Goal: Information Seeking & Learning: Learn about a topic

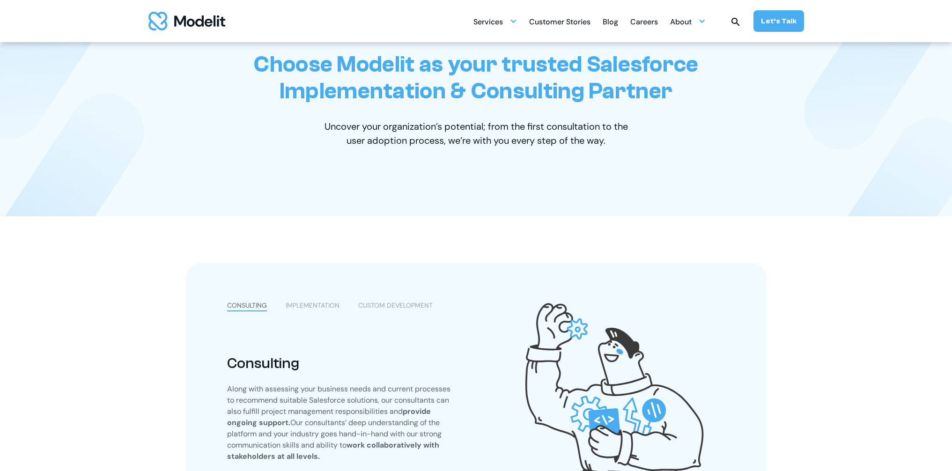
scroll to position [205, 0]
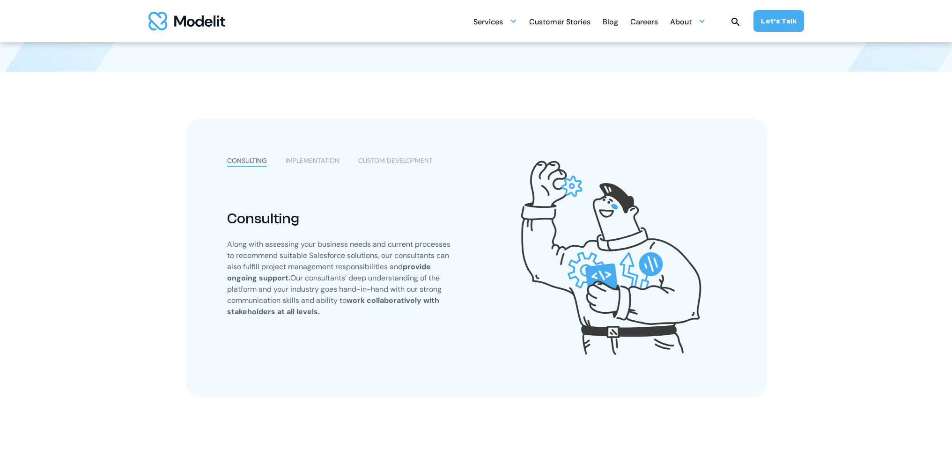
click at [329, 157] on div "IMPLEMENTATION" at bounding box center [313, 161] width 54 height 10
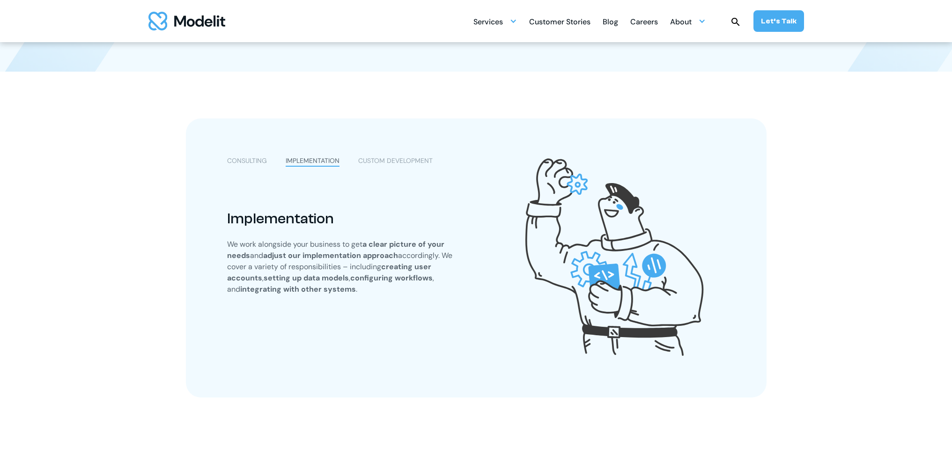
click at [419, 158] on div "CUSTOM DEVELOPMENT" at bounding box center [395, 161] width 74 height 10
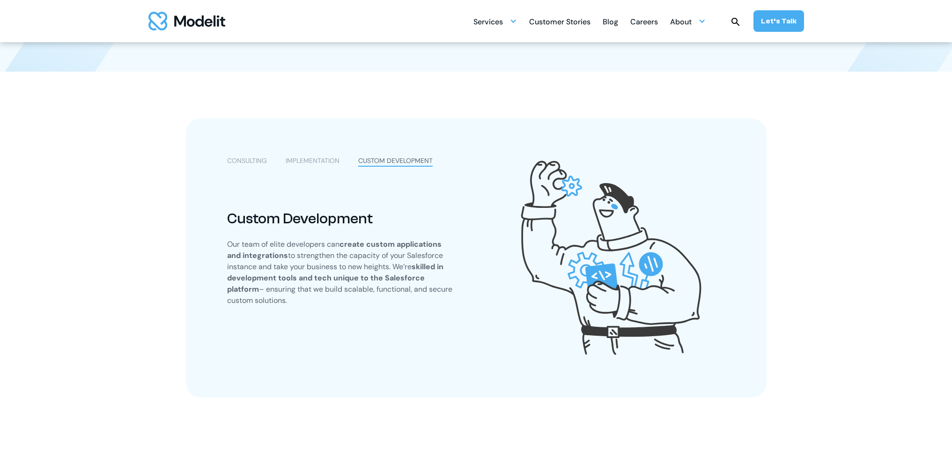
scroll to position [0, 0]
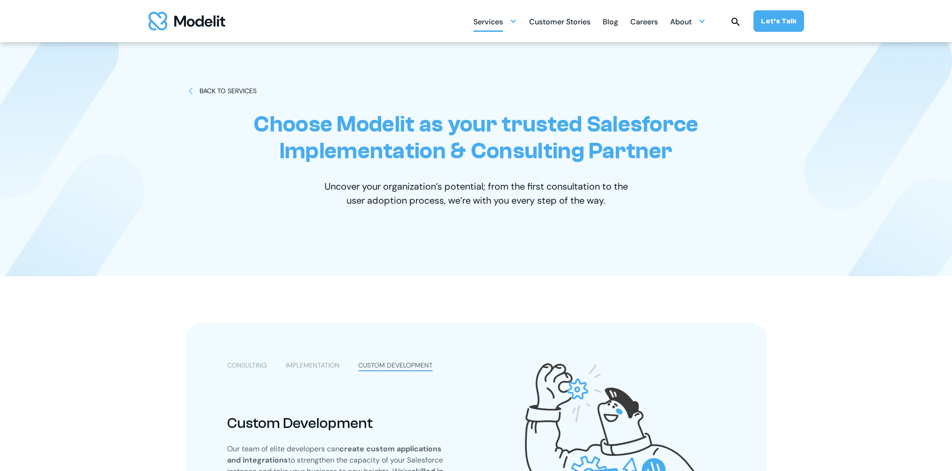
click at [514, 24] on div at bounding box center [513, 20] width 7 height 7
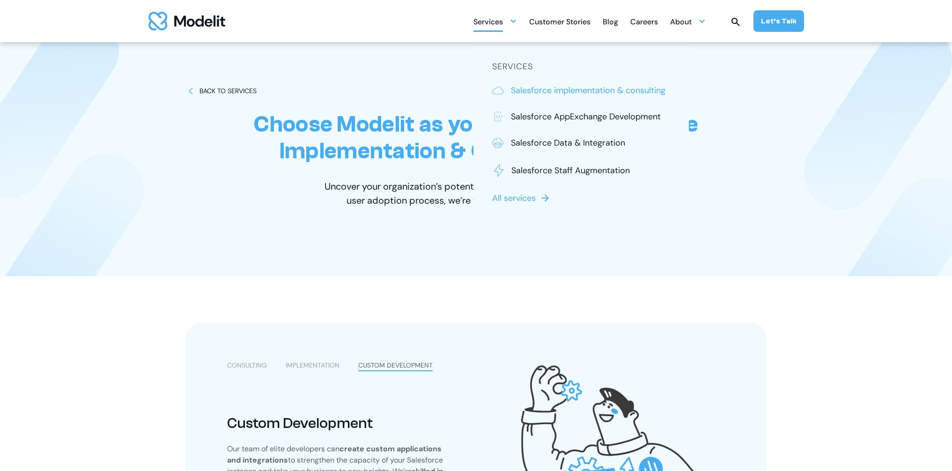
click at [539, 91] on p "Salesforce implementation & consulting" at bounding box center [588, 90] width 155 height 12
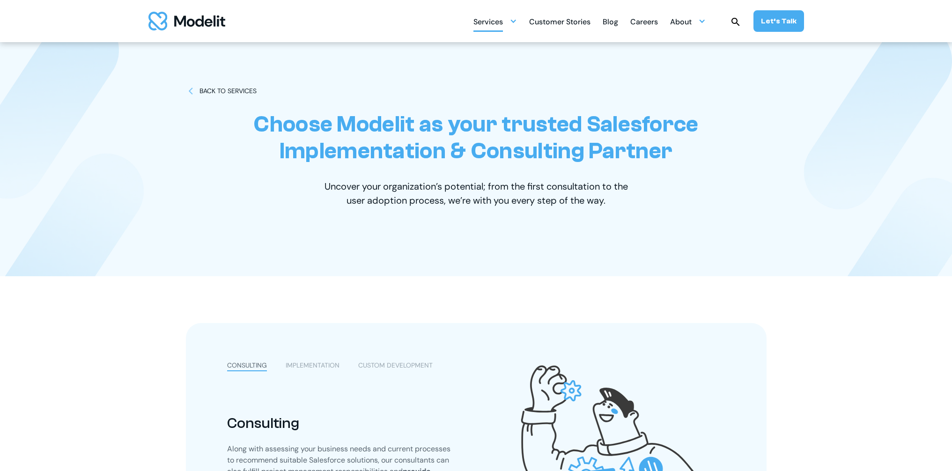
click at [502, 20] on div "Services" at bounding box center [488, 23] width 30 height 18
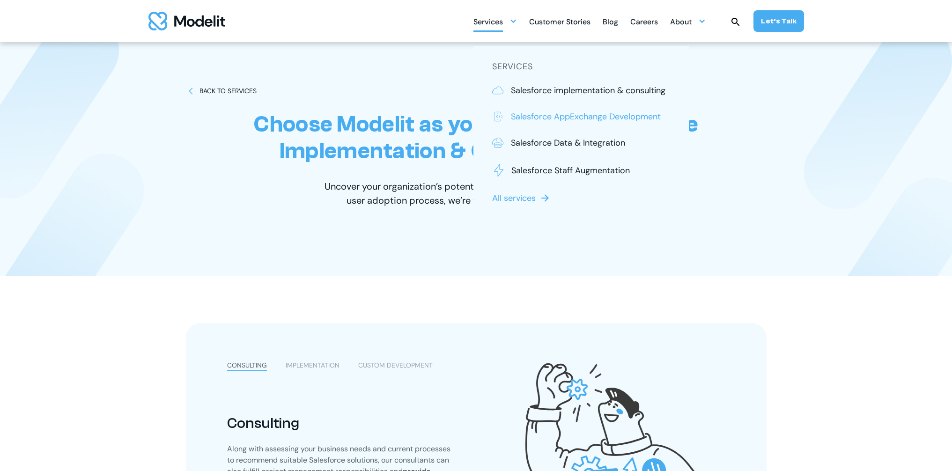
click at [527, 114] on p "Salesforce AppExchange Development" at bounding box center [586, 117] width 150 height 12
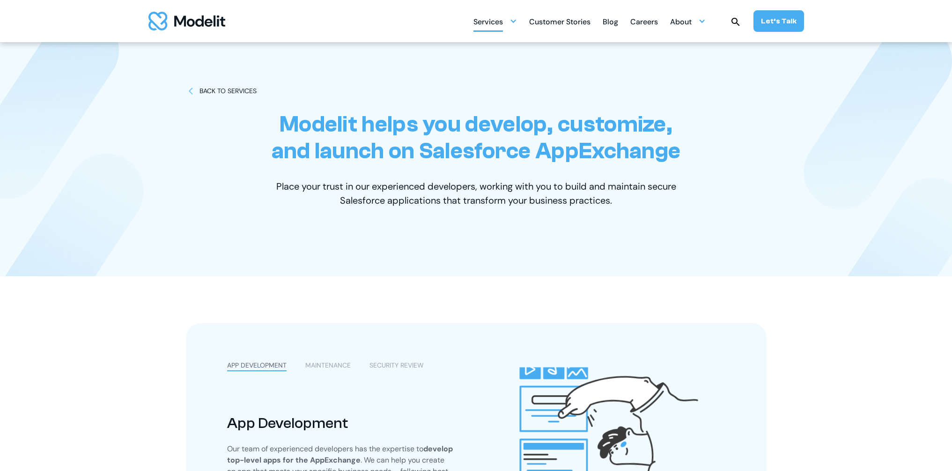
click at [503, 15] on div "Services" at bounding box center [488, 23] width 30 height 18
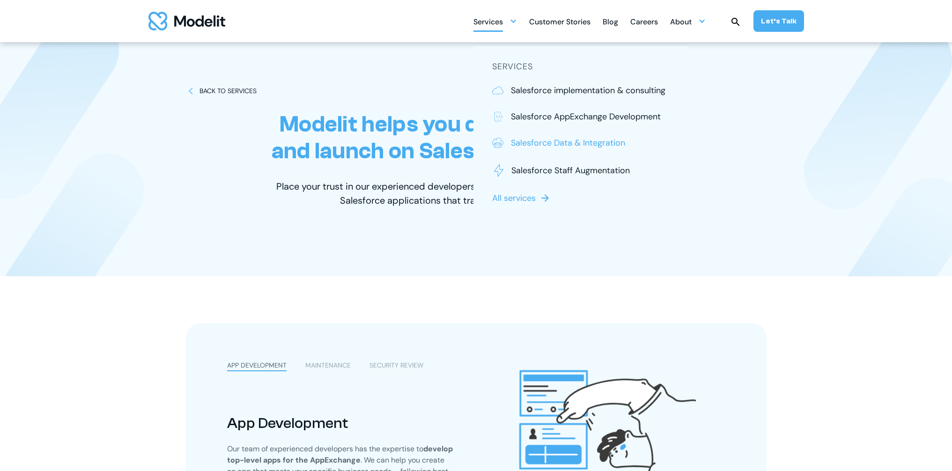
click at [536, 145] on p "Salesforce Data & Integration" at bounding box center [568, 143] width 114 height 12
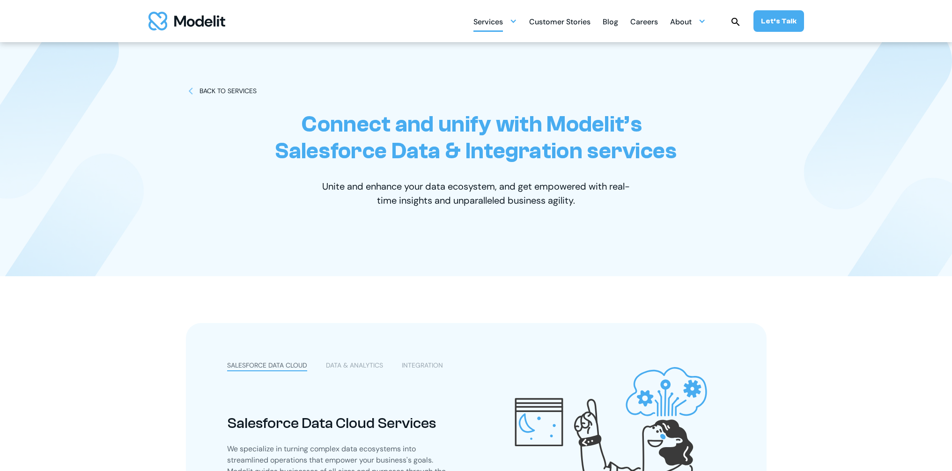
click at [503, 25] on div "Services" at bounding box center [488, 23] width 30 height 18
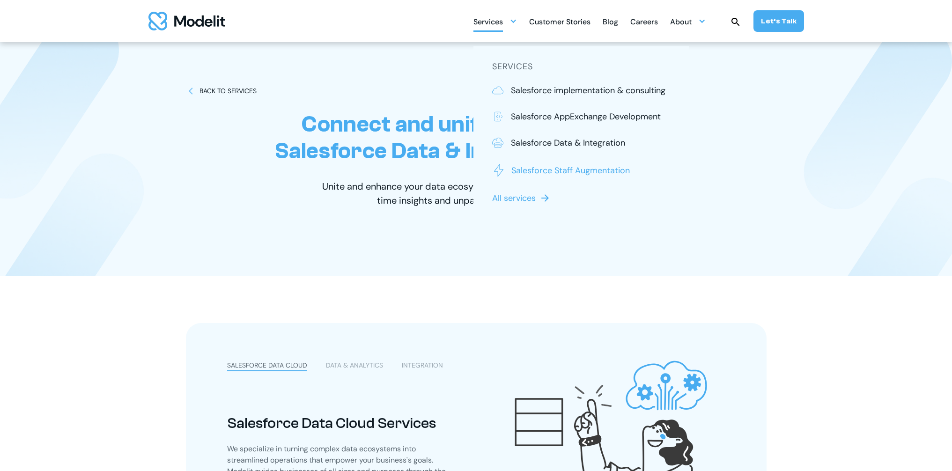
click at [536, 170] on p "Salesforce Staff Augmentation" at bounding box center [570, 170] width 118 height 12
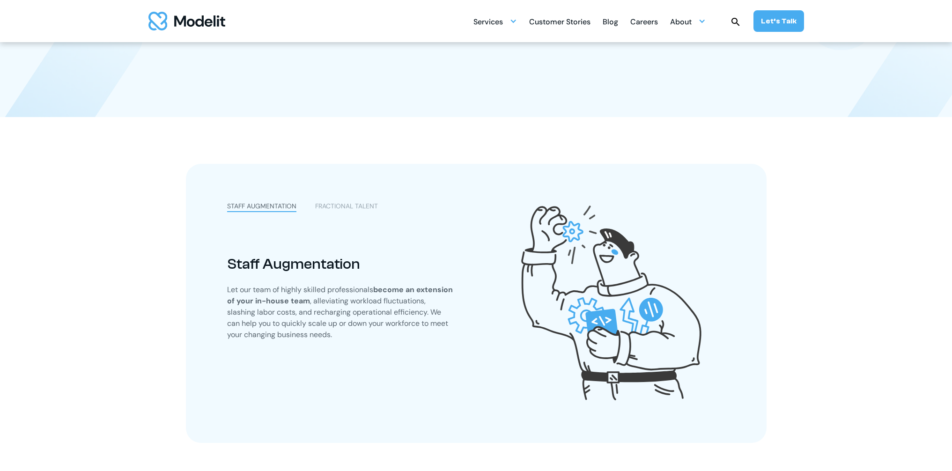
scroll to position [207, 0]
